Goal: Task Accomplishment & Management: Manage account settings

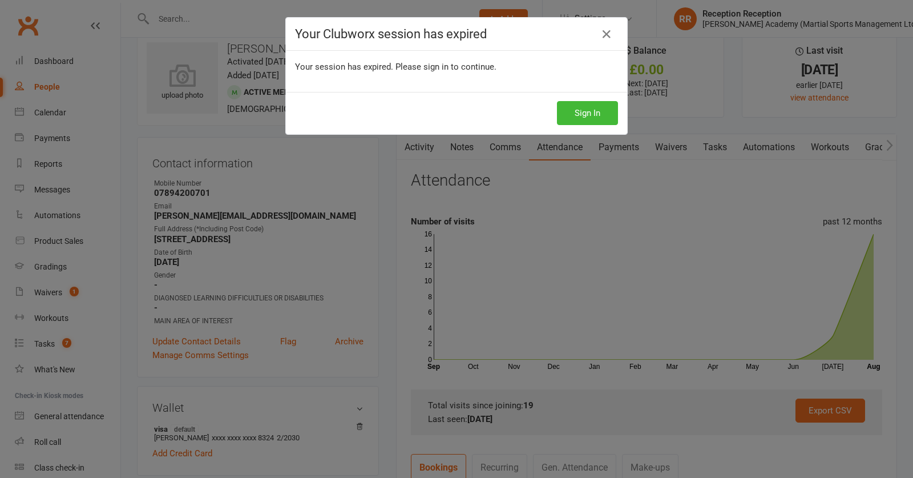
scroll to position [21, 0]
click at [610, 37] on icon at bounding box center [607, 34] width 14 height 14
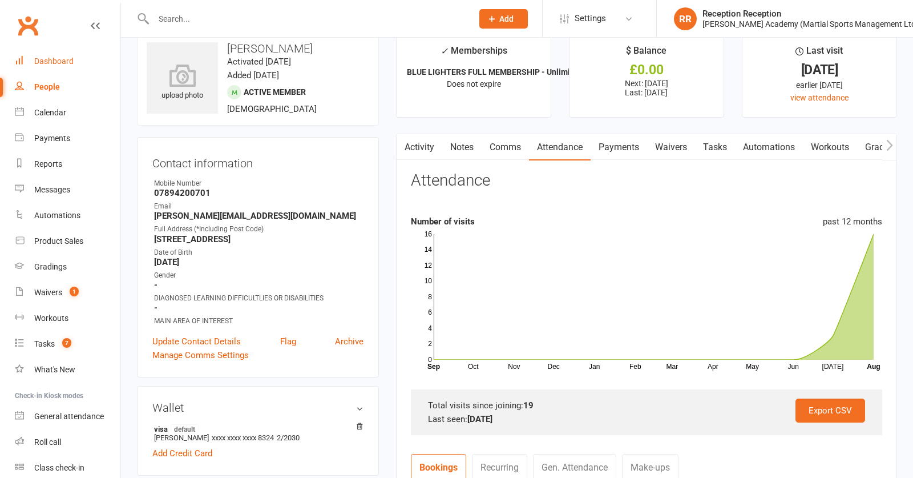
click at [42, 62] on div "Dashboard" at bounding box center [53, 60] width 39 height 9
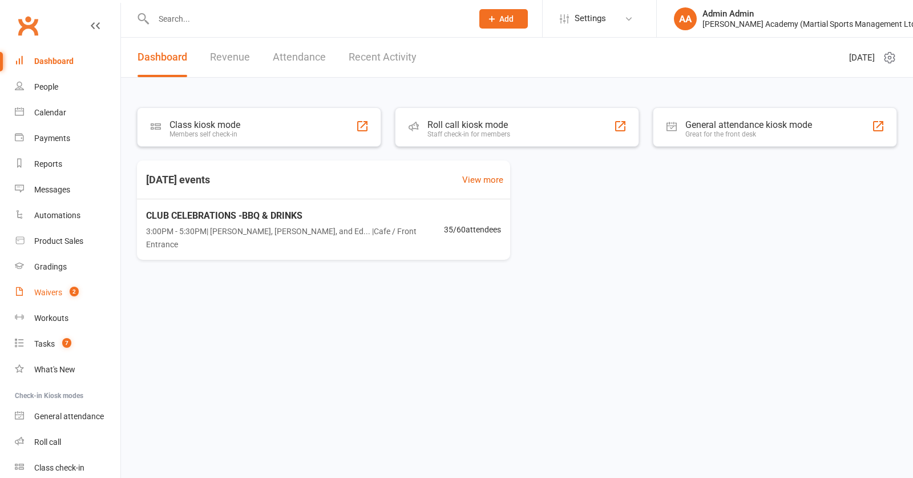
click at [56, 294] on div "Waivers" at bounding box center [48, 292] width 28 height 9
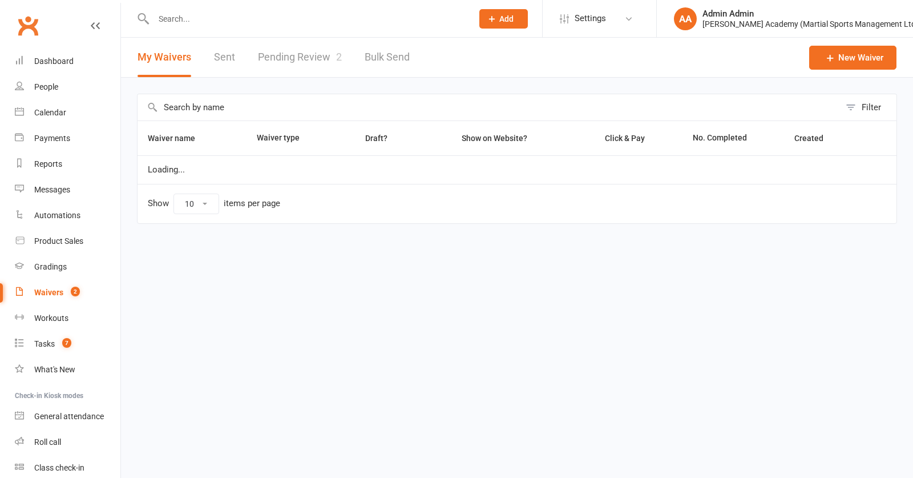
click at [319, 59] on link "Pending Review 2" at bounding box center [300, 57] width 84 height 39
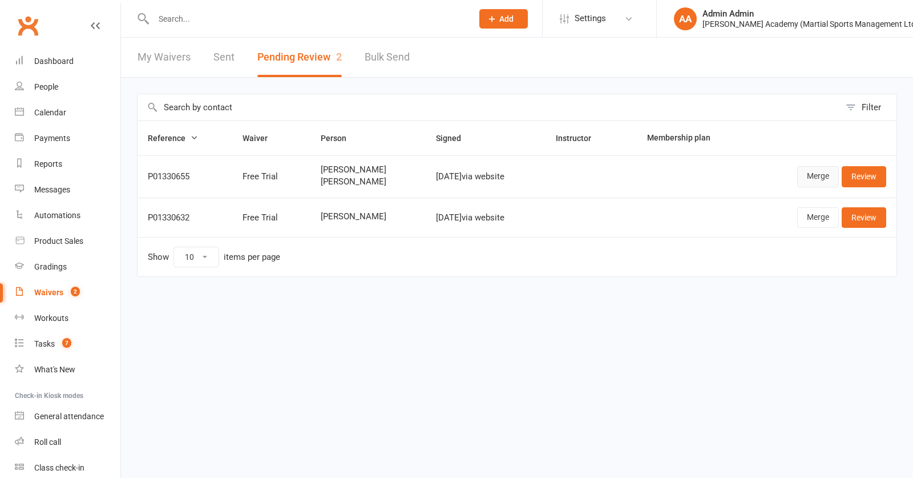
click at [821, 187] on link "Merge" at bounding box center [818, 176] width 42 height 21
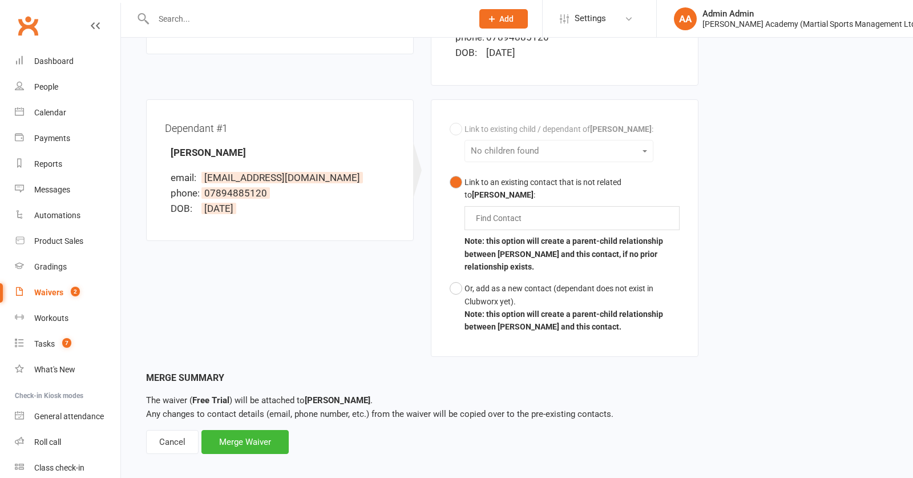
scroll to position [265, 0]
click at [176, 434] on div "Cancel" at bounding box center [172, 443] width 52 height 24
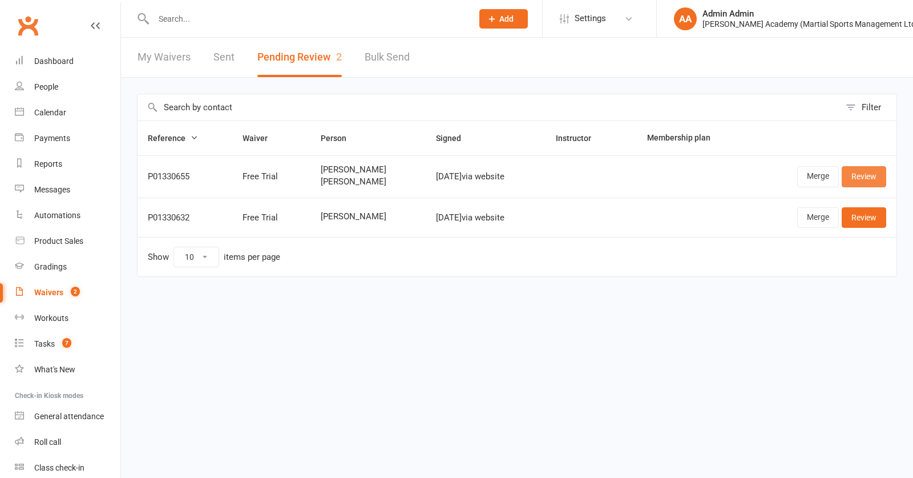
click at [860, 187] on link "Review" at bounding box center [864, 176] width 45 height 21
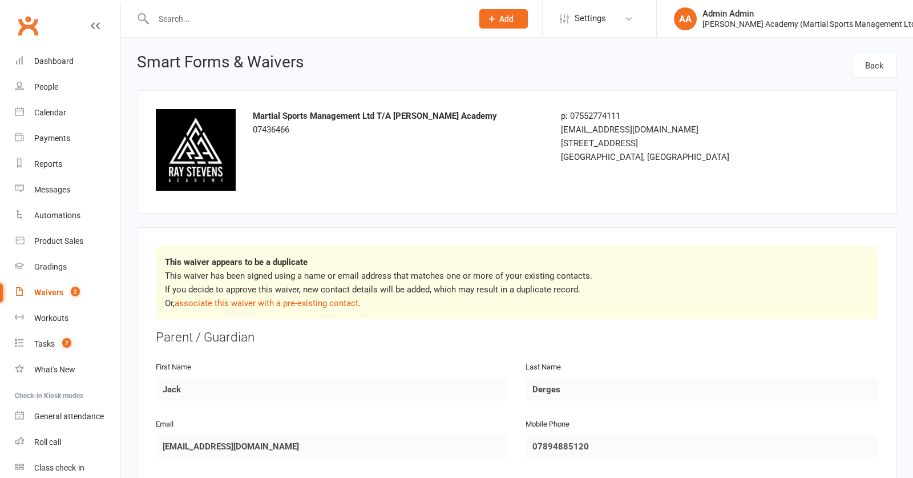
click at [192, 306] on link "associate this waiver with a pre-existing contact" at bounding box center [267, 303] width 184 height 10
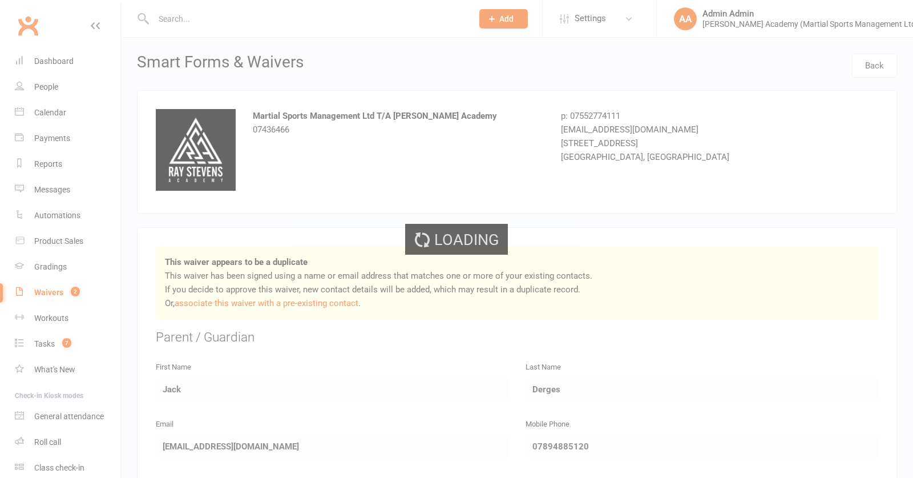
scroll to position [2, 0]
